Goal: Transaction & Acquisition: Purchase product/service

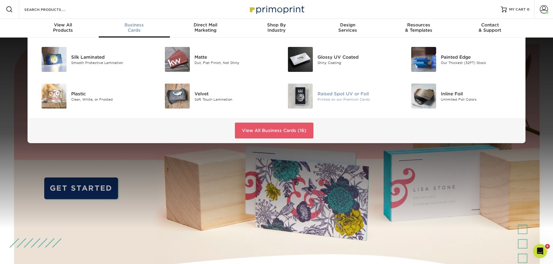
click at [347, 93] on div "Raised Spot UV or Foil" at bounding box center [357, 93] width 78 height 6
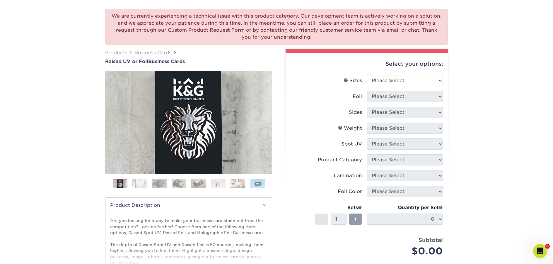
scroll to position [41, 0]
click at [378, 79] on select "Please Select 2" x 3.5" - Standard" at bounding box center [405, 80] width 76 height 11
select select "2.00x3.50"
click at [367, 75] on select "Please Select 2" x 3.5" - Standard" at bounding box center [405, 80] width 76 height 11
click at [390, 100] on select "Please Select No Yes" at bounding box center [405, 96] width 76 height 11
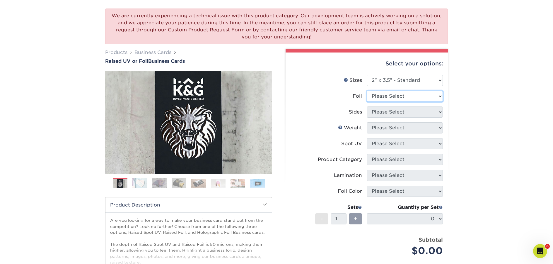
select select "1"
click at [367, 91] on select "Please Select No Yes" at bounding box center [405, 96] width 76 height 11
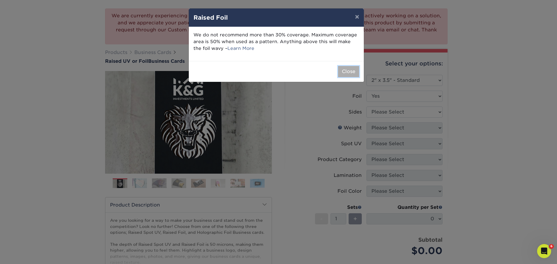
click at [347, 71] on button "Close" at bounding box center [348, 71] width 21 height 11
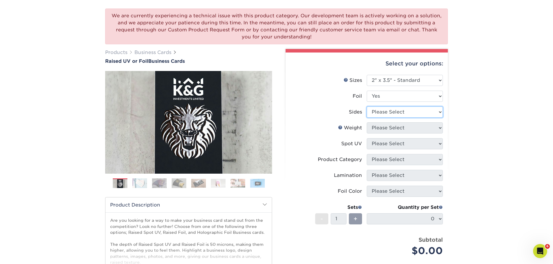
click at [387, 114] on select "Please Select Print Both Sides - Foil Both Sides Print Both Sides - Foil Front …" at bounding box center [405, 111] width 76 height 11
click at [389, 112] on select "Please Select Print Both Sides - Foil Both Sides Print Both Sides - Foil Front …" at bounding box center [405, 111] width 76 height 11
select select "34527644-b4fd-4ffb-9092-1318eefcd9d9"
click at [367, 106] on select "Please Select Print Both Sides - Foil Both Sides Print Both Sides - Foil Front …" at bounding box center [405, 111] width 76 height 11
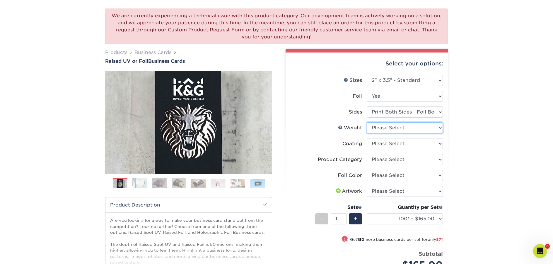
click at [384, 129] on select "Please Select 16PT" at bounding box center [405, 127] width 76 height 11
select select "16PT"
click at [367, 122] on select "Please Select 16PT" at bounding box center [405, 127] width 76 height 11
click at [401, 113] on select "Please Select Print Both Sides - Foil Both Sides Print Both Sides - Foil Front …" at bounding box center [405, 111] width 76 height 11
click at [402, 111] on select "Please Select Print Both Sides - Foil Both Sides Print Both Sides - Foil Front …" at bounding box center [405, 111] width 76 height 11
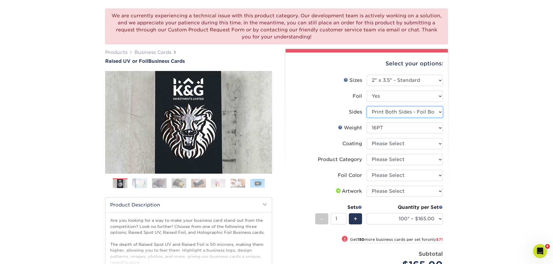
select select "e9e9dfb3-fba1-4d60-972c-fd9ca5904d33"
click at [367, 106] on select "Please Select Print Both Sides - Foil Both Sides Print Both Sides - Foil Front …" at bounding box center [405, 111] width 76 height 11
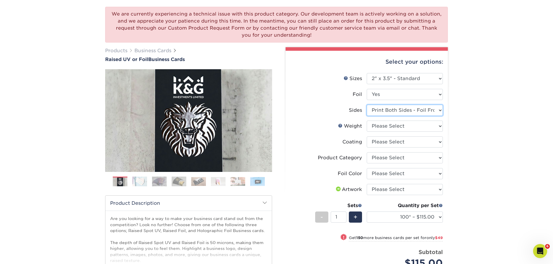
scroll to position [46, 0]
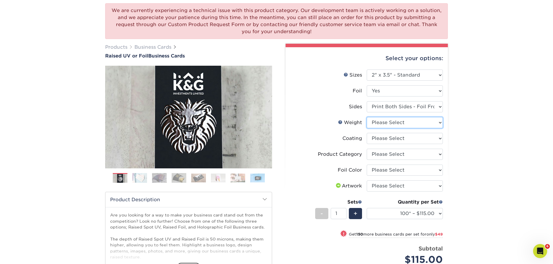
click at [398, 122] on select "Please Select 16PT" at bounding box center [405, 122] width 76 height 11
select select "16PT"
click at [367, 117] on select "Please Select 16PT" at bounding box center [405, 122] width 76 height 11
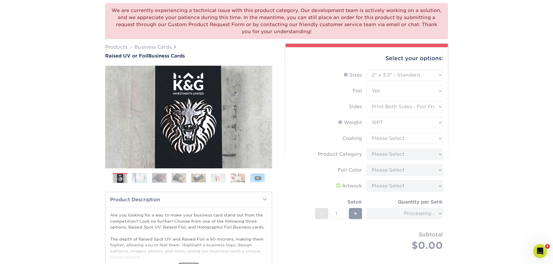
click at [386, 140] on form "Sizes Help Sizes Please Select 2" x 3.5" - Standard Foil Please Select" at bounding box center [366, 166] width 153 height 195
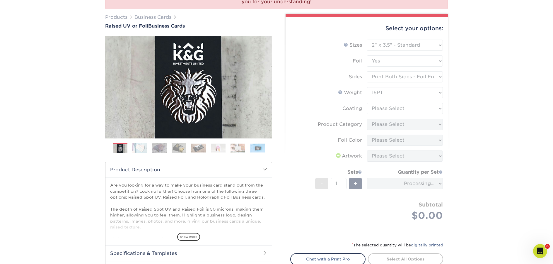
scroll to position [80, 0]
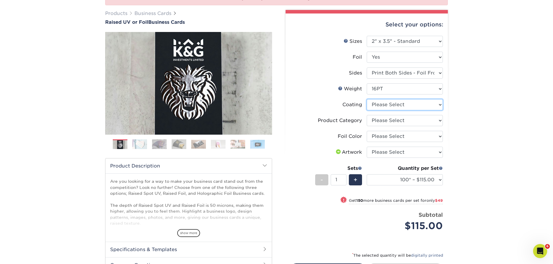
click at [411, 105] on select at bounding box center [405, 104] width 76 height 11
select select "3e7618de-abca-4bda-9f97-8b9129e913d8"
click at [367, 99] on select at bounding box center [405, 104] width 76 height 11
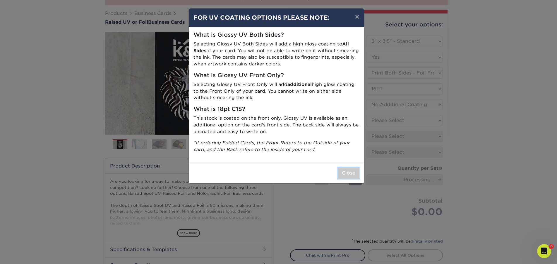
click at [355, 171] on button "Close" at bounding box center [348, 172] width 21 height 11
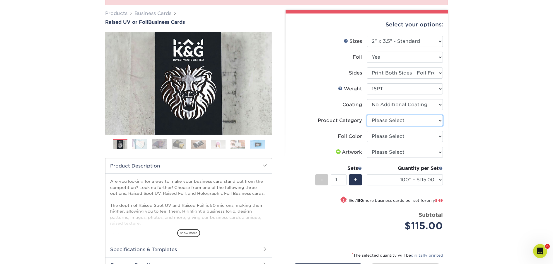
click at [391, 121] on select "Please Select Business Cards" at bounding box center [405, 120] width 76 height 11
select select "3b5148f1-0588-4f88-a218-97bcfdce65c1"
click at [367, 115] on select "Please Select Business Cards" at bounding box center [405, 120] width 76 height 11
click at [392, 135] on select "Please Select Silver Foil Gold Foil Holographic Foil" at bounding box center [405, 136] width 76 height 11
select select "acffa4a5-22f9-4585-ba3f-0adaa54b8c85"
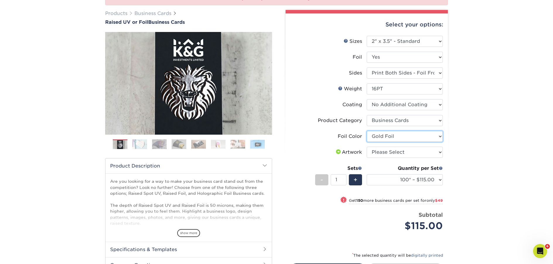
click at [367, 131] on select "Please Select Silver Foil Gold Foil Holographic Foil" at bounding box center [405, 136] width 76 height 11
click at [402, 151] on select "Please Select I will upload files I need a design - $100" at bounding box center [405, 151] width 76 height 11
select select "upload"
click at [367, 146] on select "Please Select I will upload files I need a design - $100" at bounding box center [405, 151] width 76 height 11
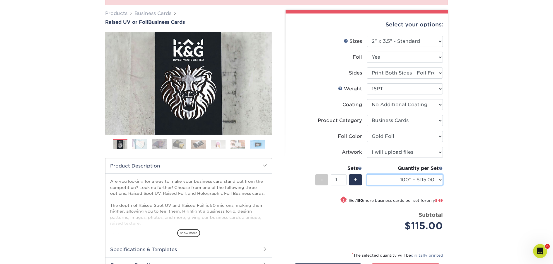
click at [440, 181] on select "100* – $115.00 250* – $164.00 500* – $221.00" at bounding box center [405, 179] width 76 height 11
select select "500* – $221.00"
click at [367, 174] on select "100* – $115.00 250* – $164.00 500* – $221.00" at bounding box center [405, 179] width 76 height 11
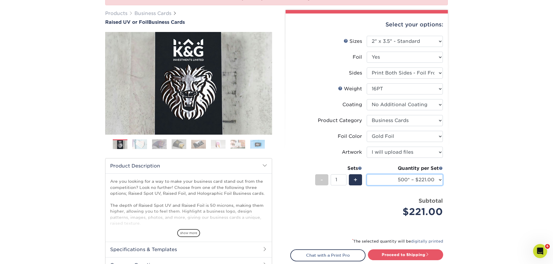
click at [438, 180] on select "100* – $115.00 250* – $164.00 500* – $221.00" at bounding box center [405, 179] width 76 height 11
